Goal: Information Seeking & Learning: Learn about a topic

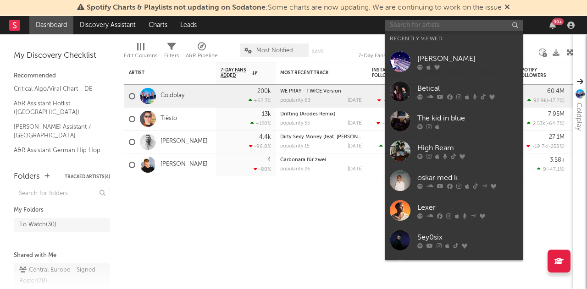
click at [467, 21] on input "text" at bounding box center [453, 25] width 137 height 11
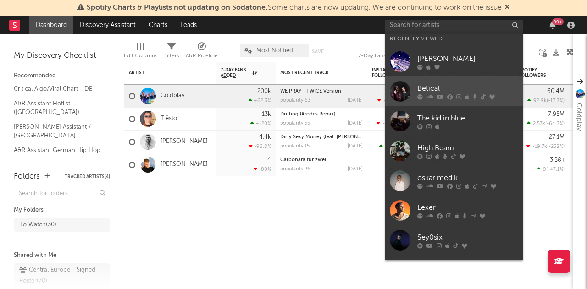
click at [433, 83] on div "Betical" at bounding box center [467, 88] width 101 height 11
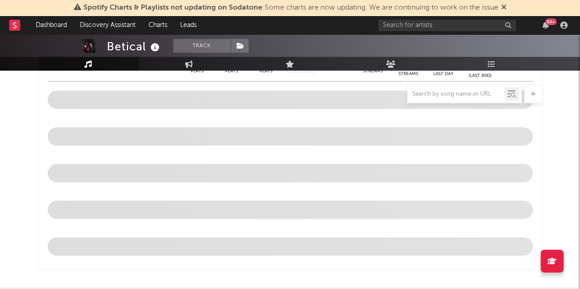
select select "6m"
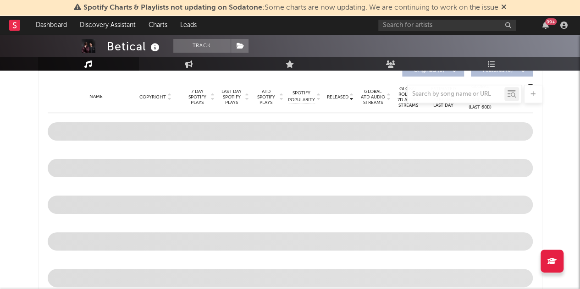
scroll to position [346, 0]
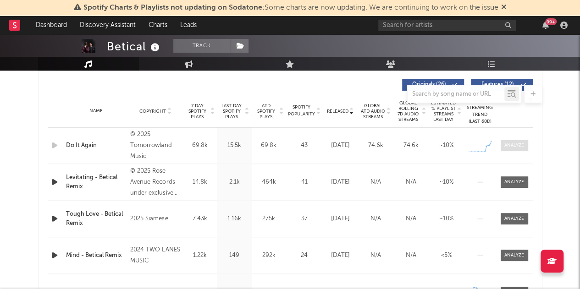
click at [512, 143] on div at bounding box center [514, 145] width 20 height 7
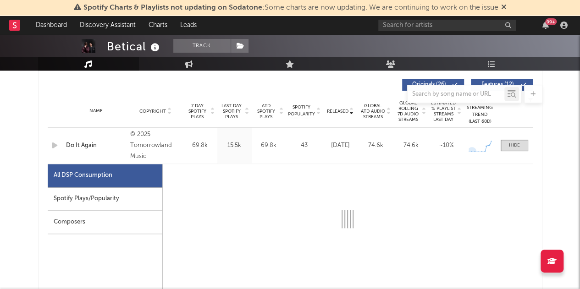
select select "1w"
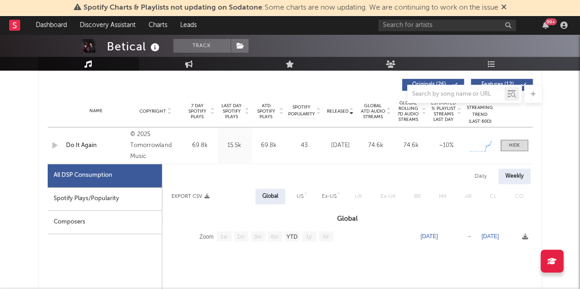
click at [72, 197] on div "Spotify Plays/Popularity" at bounding box center [105, 198] width 114 height 23
select select "1w"
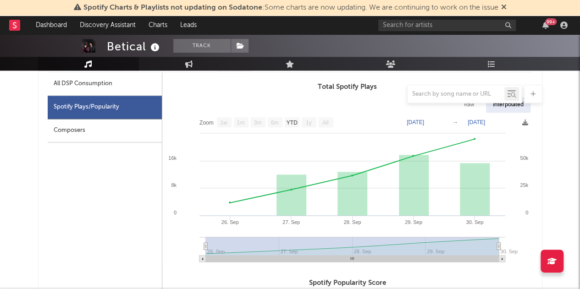
scroll to position [438, 0]
